Goal: Feedback & Contribution: Contribute content

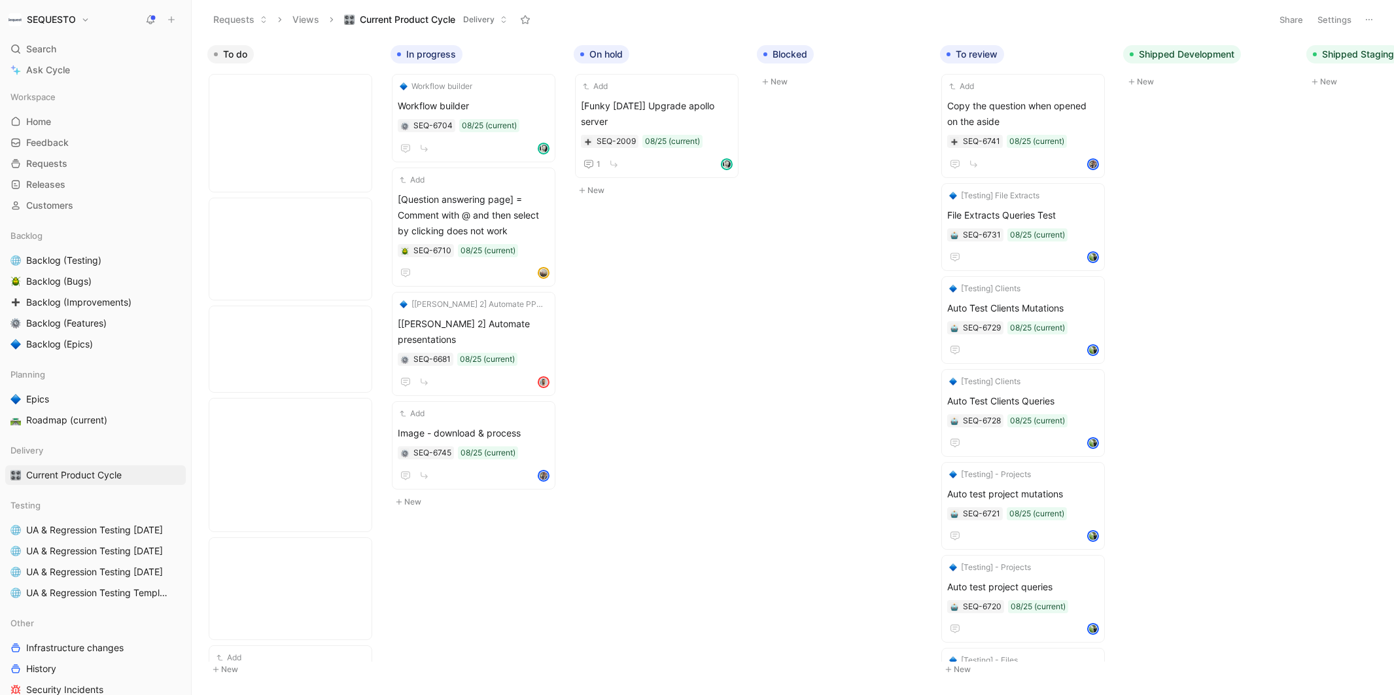
scroll to position [938, 0]
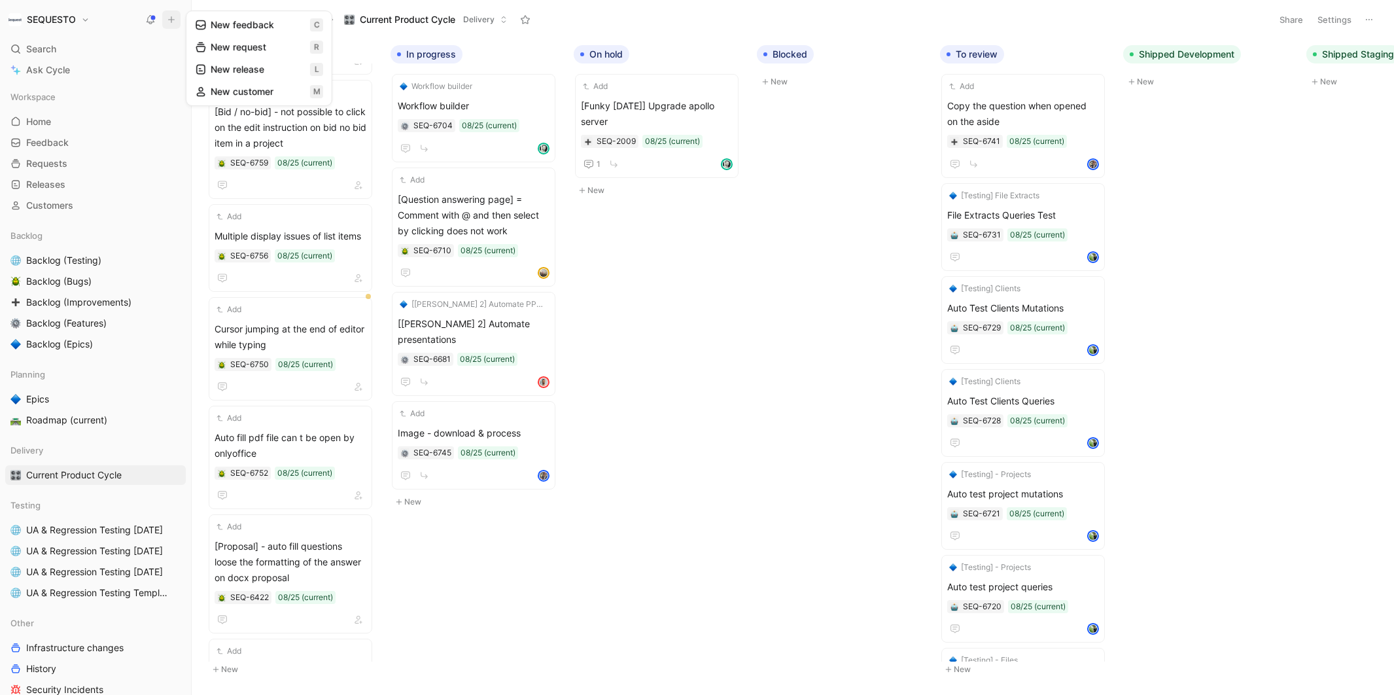
click at [249, 22] on button "New feedback c" at bounding box center [259, 25] width 140 height 22
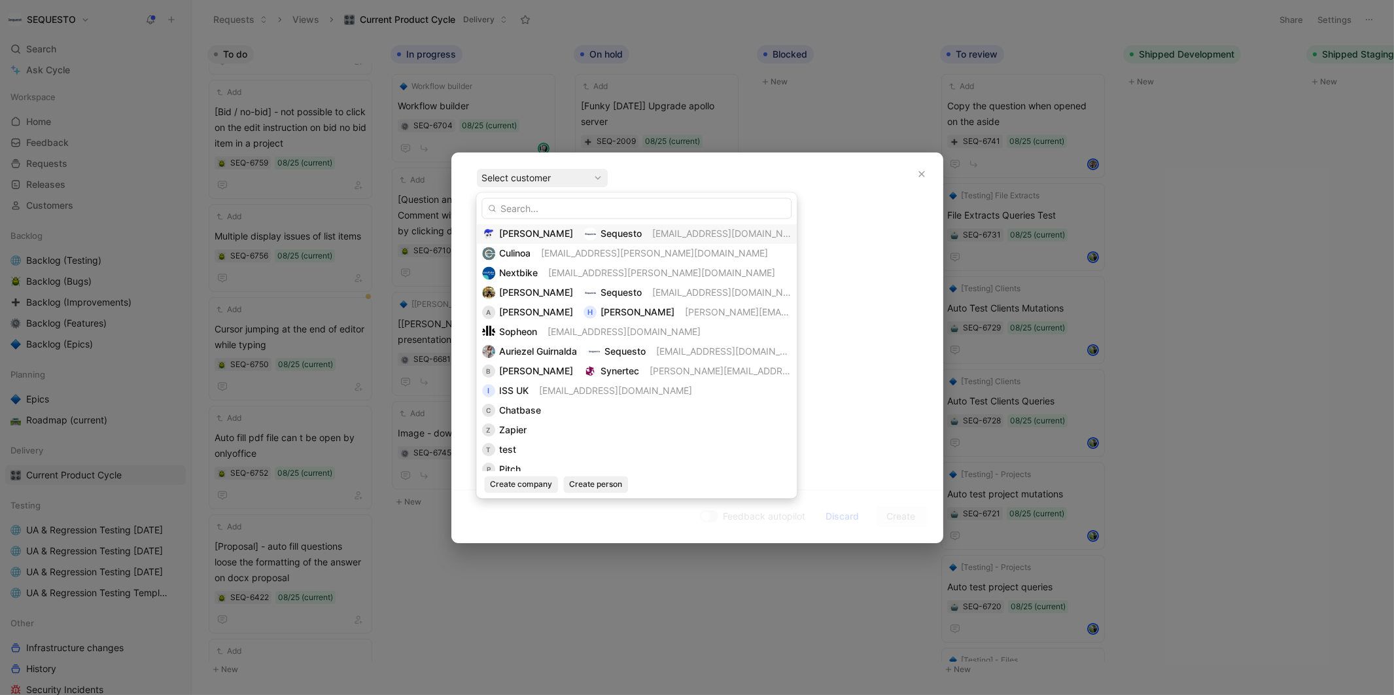
click at [539, 233] on div "Evrardts Sequesto [EMAIL_ADDRESS][DOMAIN_NAME]" at bounding box center [636, 234] width 309 height 16
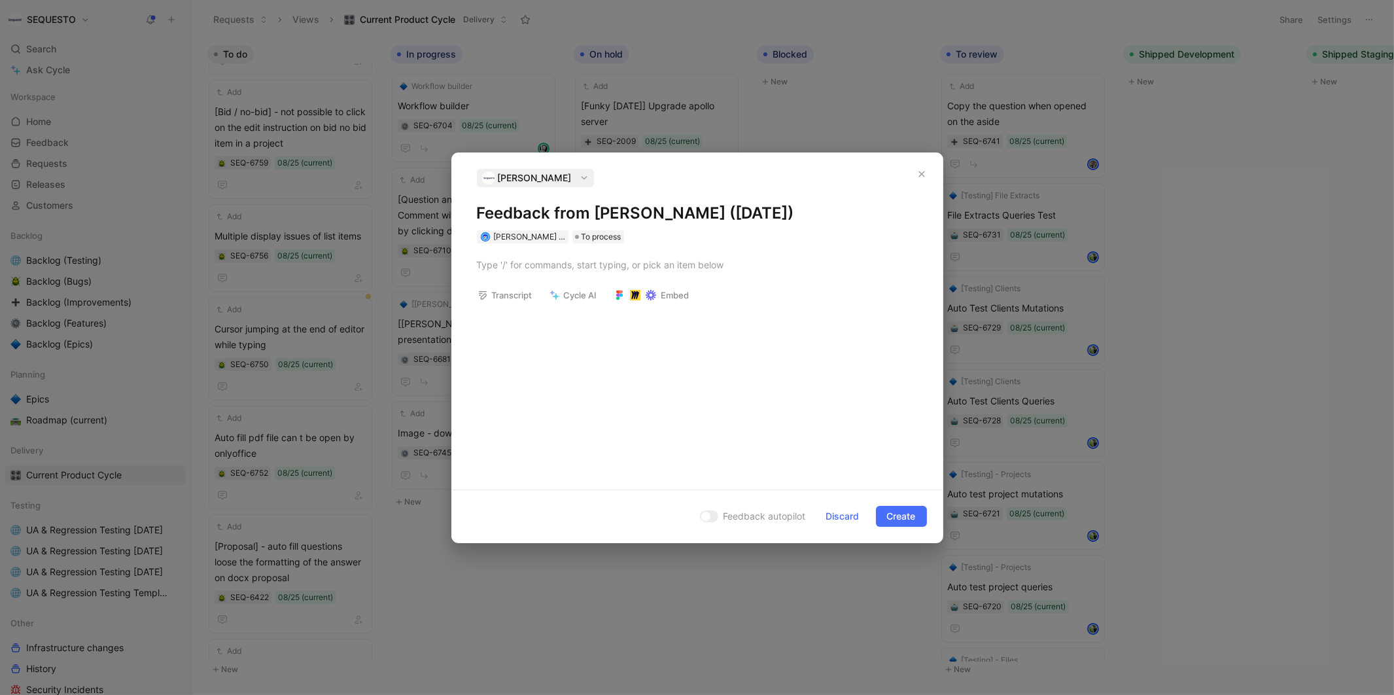
click at [523, 204] on h1 "Feedback from [PERSON_NAME] ([DATE])" at bounding box center [697, 213] width 441 height 21
click at [522, 260] on div at bounding box center [697, 265] width 441 height 14
click at [506, 264] on div "[PERSON_NAME] having to edit a section in the library" at bounding box center [697, 265] width 441 height 14
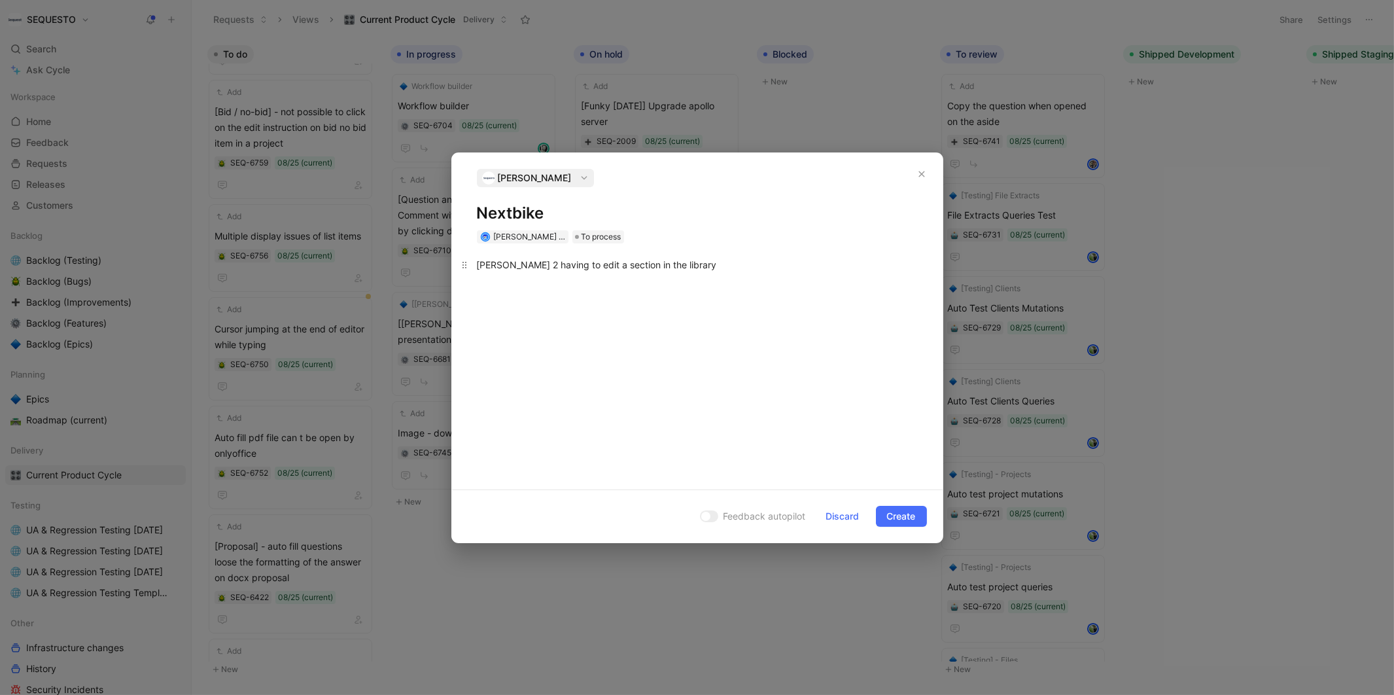
click at [686, 263] on div "[PERSON_NAME] 2 having to edit a section in the library" at bounding box center [697, 265] width 441 height 14
click at [912, 518] on span "Create" at bounding box center [901, 516] width 29 height 16
